Goal: Task Accomplishment & Management: Manage account settings

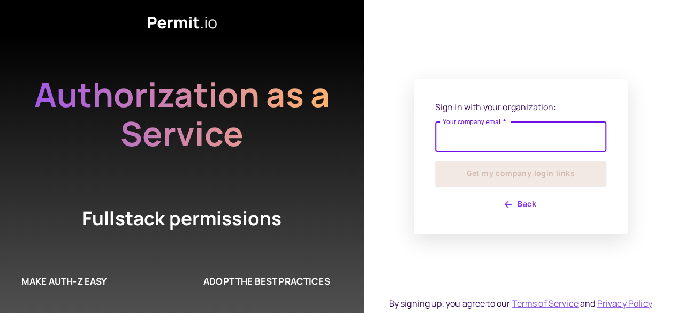
click at [502, 136] on input "Your company email   *" at bounding box center [520, 137] width 171 height 30
type input "**********"
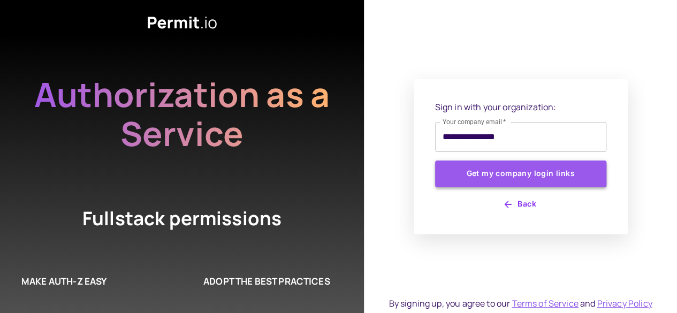
click at [485, 174] on button "Get my company login links" at bounding box center [520, 174] width 171 height 27
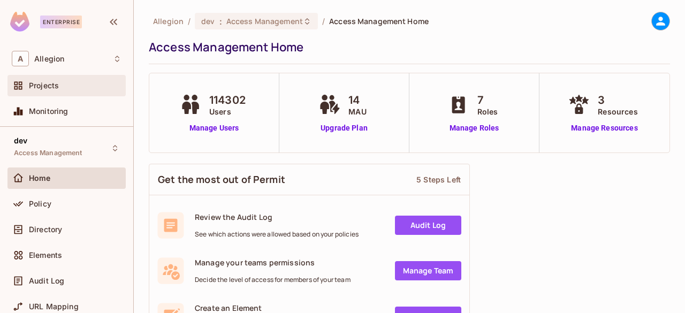
click at [75, 95] on div "Projects" at bounding box center [66, 85] width 118 height 21
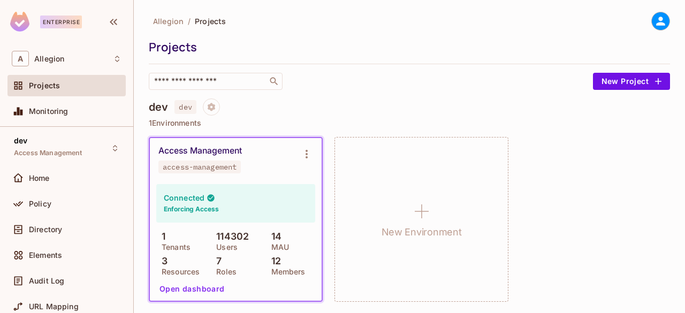
click at [205, 148] on div "Access Management" at bounding box center [199, 151] width 83 height 11
click at [188, 293] on button "Open dashboard" at bounding box center [192, 288] width 74 height 17
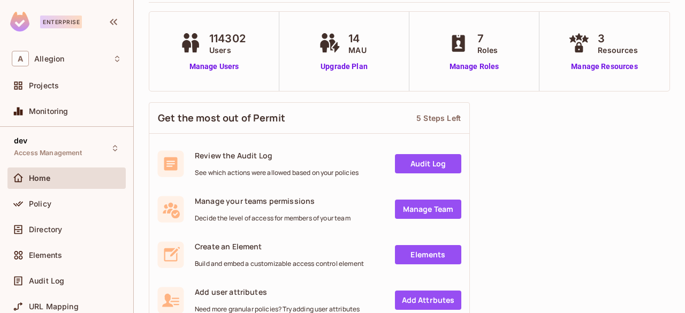
scroll to position [161, 0]
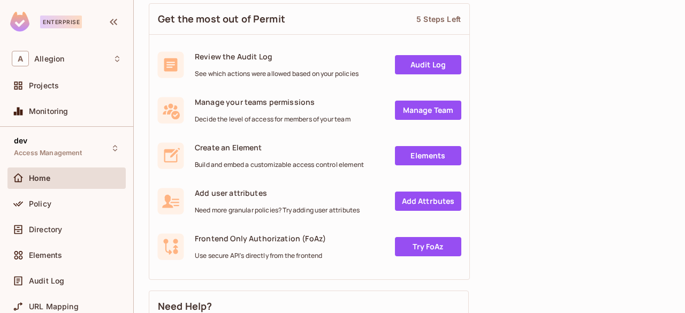
click at [32, 181] on span "Home" at bounding box center [40, 178] width 22 height 9
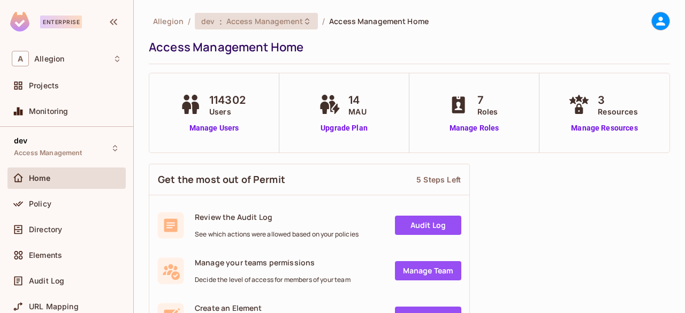
click at [303, 20] on icon at bounding box center [307, 21] width 9 height 9
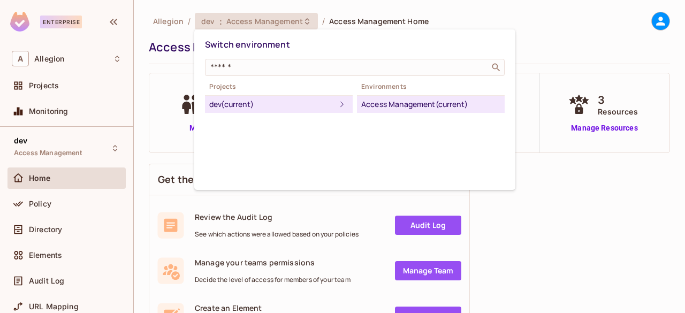
click at [336, 104] on icon at bounding box center [342, 104] width 13 height 13
click at [336, 102] on icon at bounding box center [342, 104] width 13 height 13
click at [318, 100] on div "dev (current)" at bounding box center [272, 104] width 126 height 13
click at [475, 104] on div "Access Management (current)" at bounding box center [430, 104] width 139 height 13
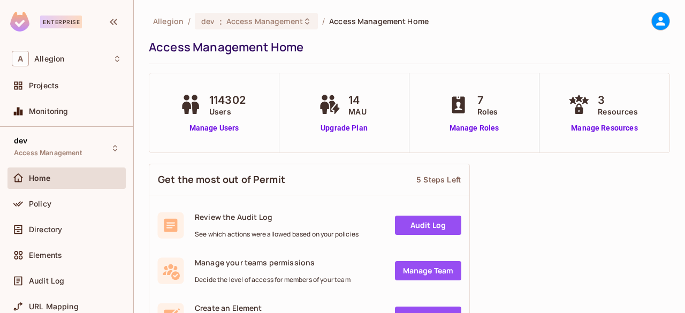
click at [260, 112] on div "114302 Users Manage Users" at bounding box center [214, 112] width 130 height 79
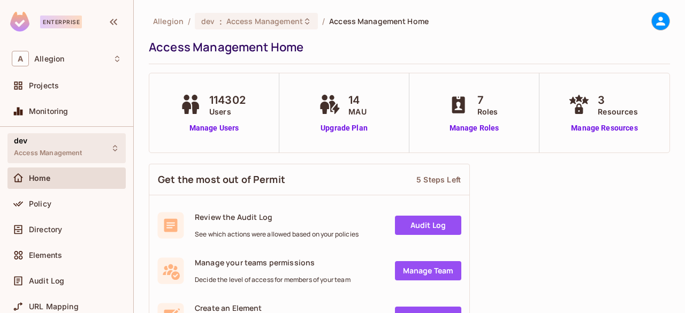
click at [47, 143] on div "dev Access Management" at bounding box center [48, 147] width 69 height 23
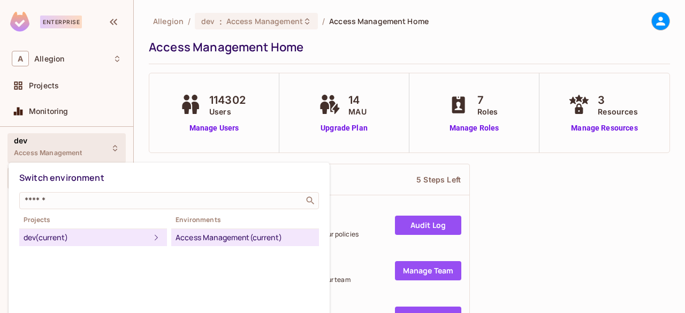
click at [151, 124] on div at bounding box center [342, 156] width 685 height 313
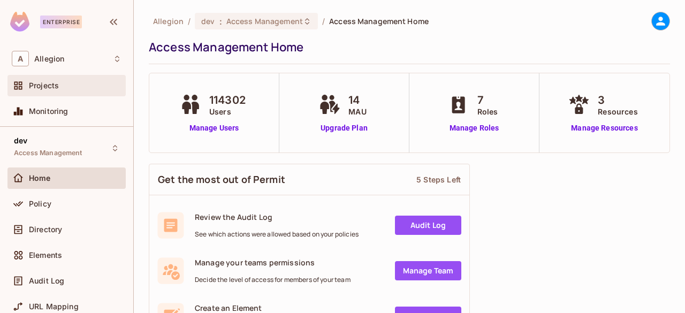
click at [83, 84] on div "Projects" at bounding box center [75, 85] width 93 height 9
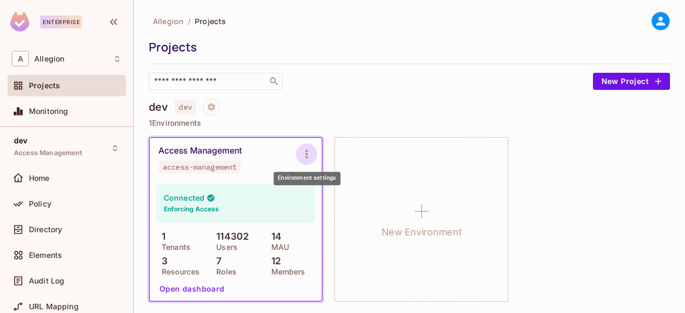
click at [313, 150] on button "Environment settings" at bounding box center [306, 153] width 21 height 21
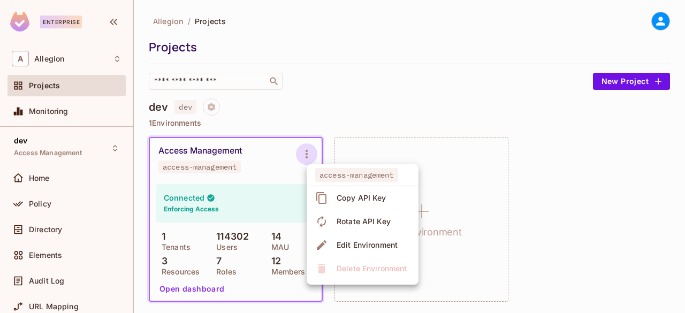
click at [351, 200] on div "Copy API Key" at bounding box center [362, 198] width 50 height 11
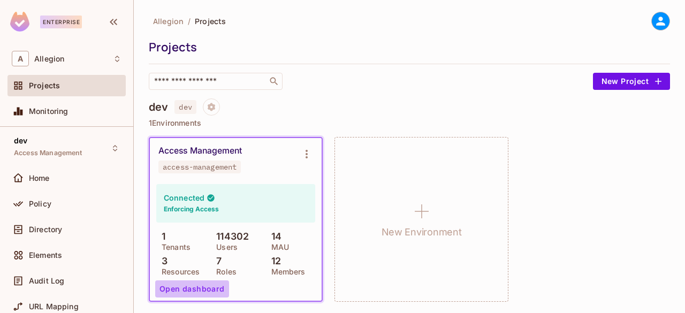
click at [201, 288] on button "Open dashboard" at bounding box center [192, 288] width 74 height 17
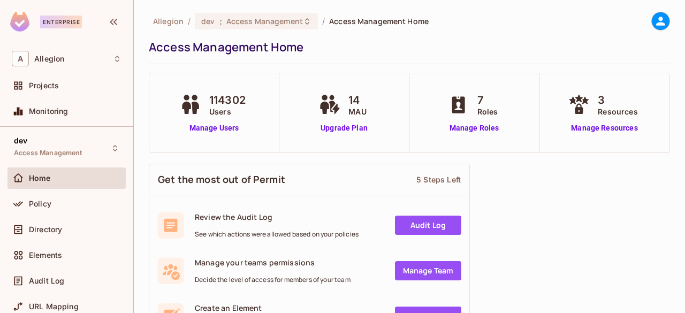
click at [441, 228] on link "Audit Log" at bounding box center [428, 225] width 66 height 19
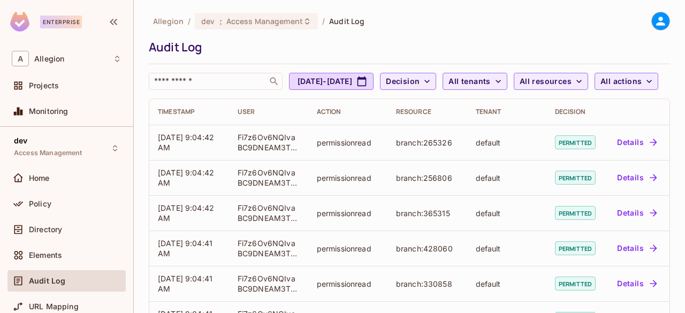
click at [515, 90] on div "​ Sep 13, 2025 - Oct 13, 2025 Decision All tenants All resources All actions" at bounding box center [407, 81] width 516 height 17
click at [490, 84] on span "All tenants" at bounding box center [469, 81] width 42 height 13
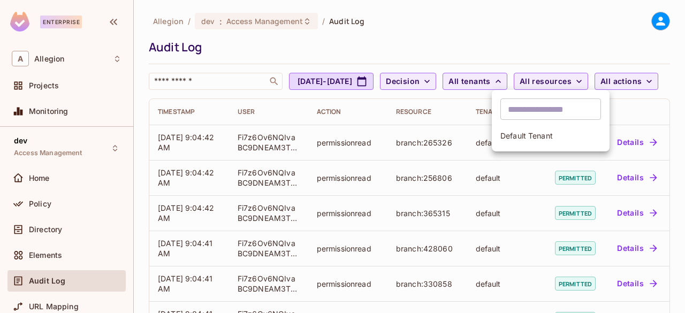
click at [237, 102] on div at bounding box center [342, 156] width 685 height 313
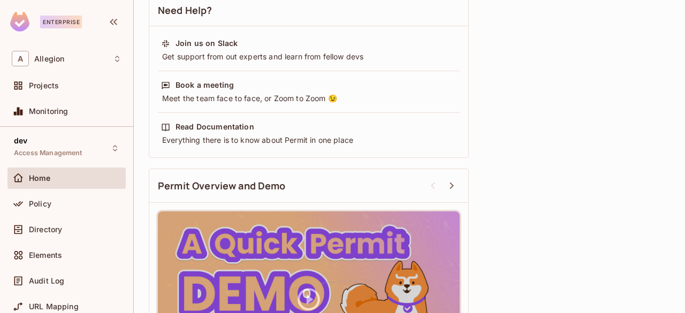
scroll to position [386, 0]
